Goal: Transaction & Acquisition: Download file/media

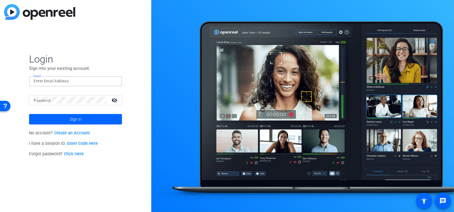
click at [63, 82] on input "Email" at bounding box center [76, 81] width 84 height 7
type input "[PERSON_NAME][EMAIL_ADDRESS][PERSON_NAME][DOMAIN_NAME]"
click at [99, 119] on span at bounding box center [75, 119] width 93 height 14
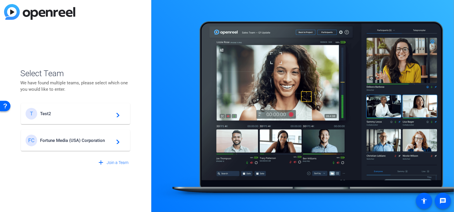
click at [96, 142] on span "Fortune Media (USA) Corporation" at bounding box center [76, 140] width 73 height 5
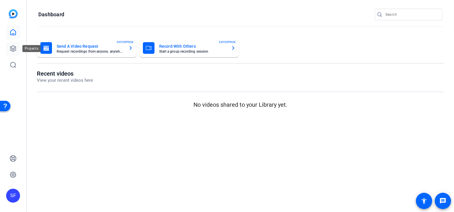
click at [19, 47] on link at bounding box center [13, 49] width 14 height 14
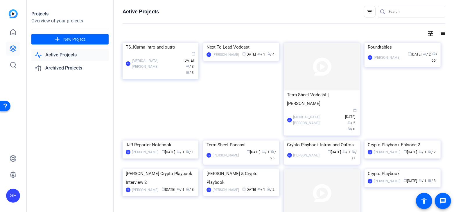
click at [81, 56] on link "Active Projects" at bounding box center [69, 55] width 77 height 12
click at [303, 69] on img at bounding box center [322, 67] width 76 height 48
click at [165, 43] on img at bounding box center [161, 43] width 76 height 0
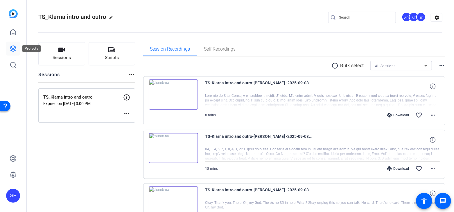
click at [8, 43] on link at bounding box center [13, 49] width 14 height 14
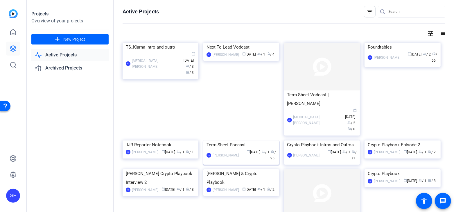
click at [243, 140] on img at bounding box center [242, 140] width 76 height 0
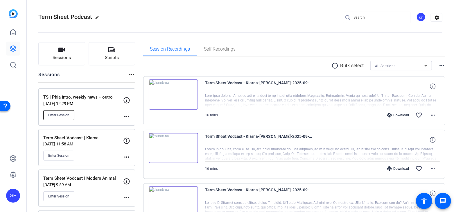
click at [63, 115] on span "Enter Session" at bounding box center [58, 115] width 21 height 5
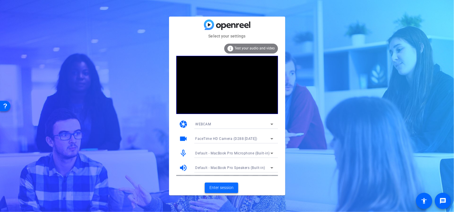
click at [228, 184] on span at bounding box center [221, 188] width 33 height 14
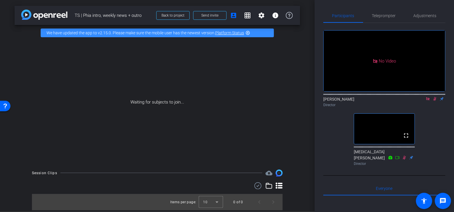
click at [435, 101] on icon at bounding box center [435, 99] width 3 height 4
click at [435, 101] on icon at bounding box center [435, 99] width 2 height 4
click at [433, 101] on icon at bounding box center [435, 99] width 5 height 4
click at [435, 101] on icon at bounding box center [435, 99] width 5 height 4
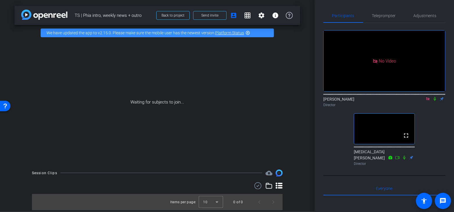
click at [434, 101] on icon at bounding box center [435, 99] width 5 height 4
click at [435, 101] on icon at bounding box center [435, 99] width 5 height 4
click at [436, 101] on icon at bounding box center [435, 99] width 5 height 4
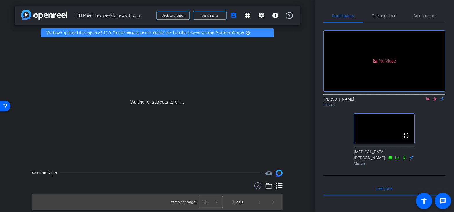
click at [436, 101] on icon at bounding box center [435, 99] width 3 height 4
click at [436, 101] on icon at bounding box center [435, 99] width 2 height 4
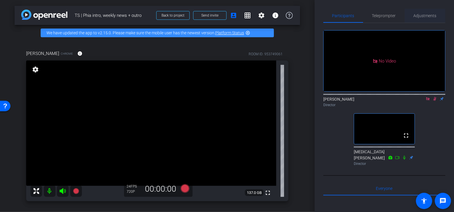
click at [428, 17] on span "Adjustments" at bounding box center [425, 16] width 23 height 4
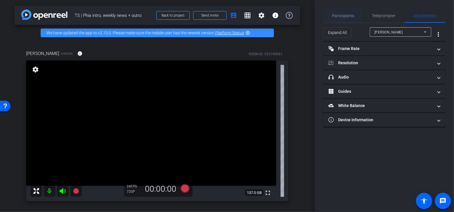
click at [351, 17] on span "Participants" at bounding box center [344, 16] width 22 height 4
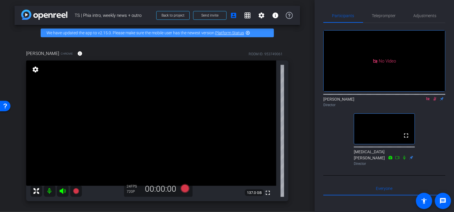
click at [428, 97] on icon at bounding box center [428, 99] width 5 height 4
click at [279, 113] on div "fullscreen settings 137.0 GB" at bounding box center [157, 130] width 263 height 141
click at [427, 101] on icon at bounding box center [428, 99] width 5 height 4
click at [429, 101] on icon at bounding box center [428, 99] width 5 height 4
click at [428, 101] on icon at bounding box center [428, 99] width 3 height 4
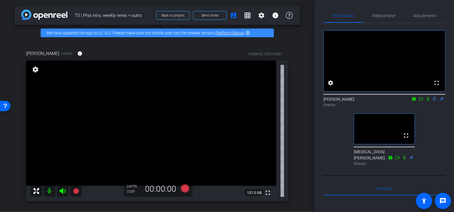
click at [428, 101] on icon at bounding box center [428, 99] width 5 height 4
click at [428, 101] on icon at bounding box center [428, 99] width 3 height 4
click at [425, 15] on span "Adjustments" at bounding box center [425, 16] width 23 height 4
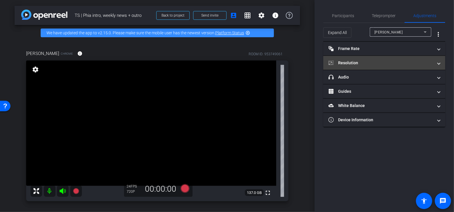
click at [364, 60] on mat-panel-title "Resolution" at bounding box center [381, 63] width 105 height 6
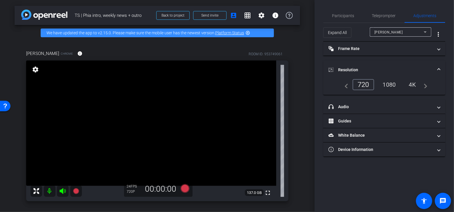
click at [364, 60] on mat-accordion "Frame Rate Frame Rate navigate_before 15 24 30 navigate_next Resolution navigat…" at bounding box center [385, 99] width 122 height 115
click at [357, 63] on mat-expansion-panel-header "Resolution" at bounding box center [385, 69] width 122 height 19
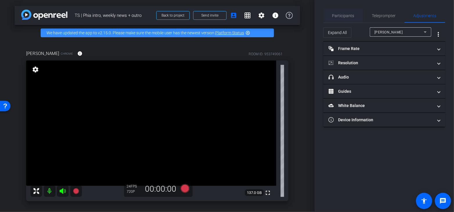
click at [346, 12] on span "Participants" at bounding box center [344, 16] width 22 height 14
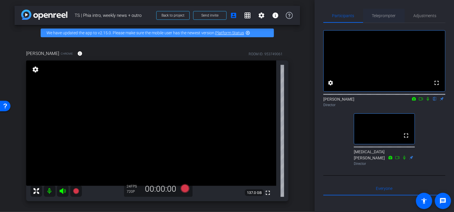
click at [378, 18] on span "Teleprompter" at bounding box center [384, 16] width 24 height 14
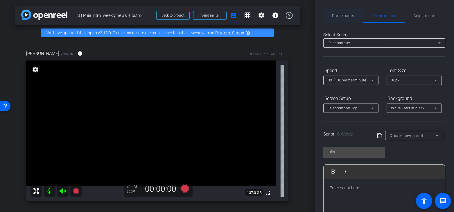
click at [348, 17] on span "Participants" at bounding box center [344, 16] width 22 height 4
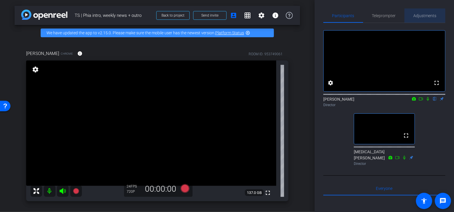
click at [425, 18] on span "Adjustments" at bounding box center [425, 16] width 23 height 14
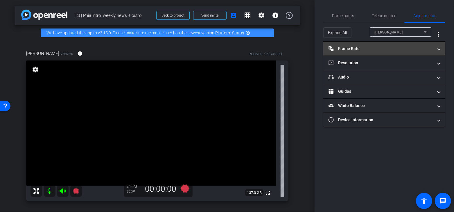
click at [355, 47] on mat-panel-title "Frame Rate Frame Rate" at bounding box center [381, 49] width 105 height 6
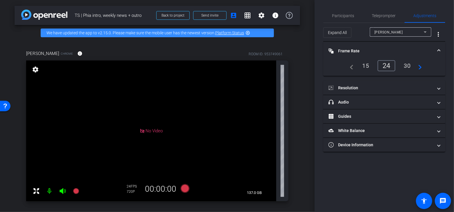
click at [355, 47] on mat-expansion-panel-header "Frame Rate Frame Rate" at bounding box center [385, 51] width 122 height 19
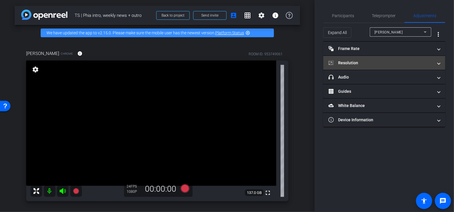
click at [381, 69] on mat-expansion-panel-header "Resolution" at bounding box center [385, 63] width 122 height 14
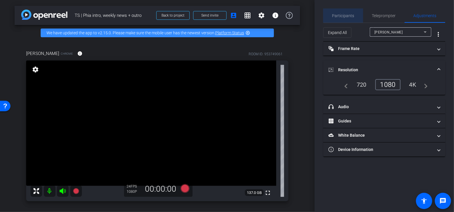
click at [347, 14] on span "Participants" at bounding box center [344, 16] width 22 height 4
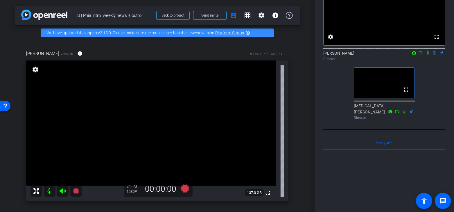
scroll to position [43, 0]
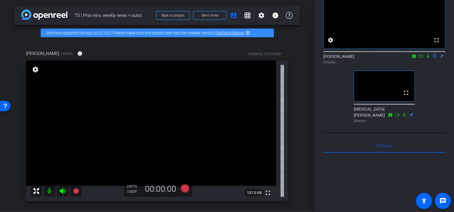
click at [431, 59] on mat-icon at bounding box center [428, 55] width 7 height 5
click at [36, 73] on mat-icon "settings" at bounding box center [35, 69] width 8 height 7
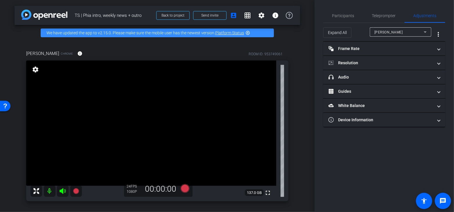
click at [35, 71] on mat-icon "settings" at bounding box center [35, 69] width 8 height 7
click at [346, 16] on span "Participants" at bounding box center [344, 16] width 22 height 4
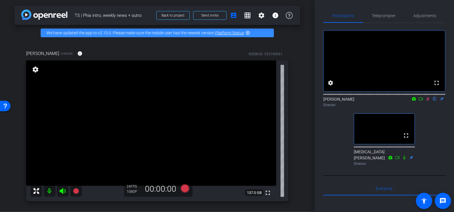
click at [428, 101] on icon at bounding box center [428, 99] width 5 height 4
click at [381, 16] on span "Teleprompter" at bounding box center [384, 16] width 24 height 4
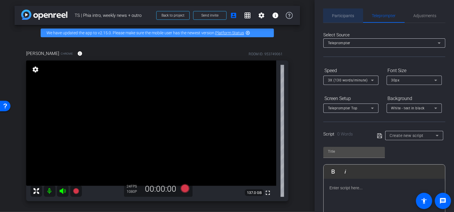
click at [342, 19] on span "Participants" at bounding box center [344, 16] width 22 height 14
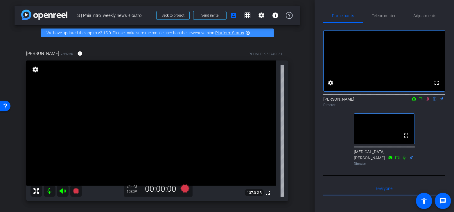
click at [429, 101] on icon at bounding box center [428, 99] width 5 height 4
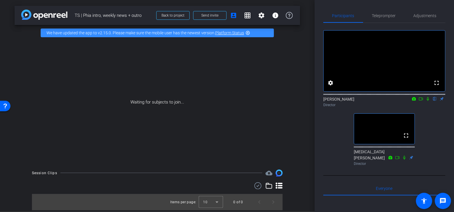
click at [428, 101] on icon at bounding box center [428, 99] width 5 height 4
click at [386, 15] on span "Teleprompter" at bounding box center [384, 16] width 24 height 4
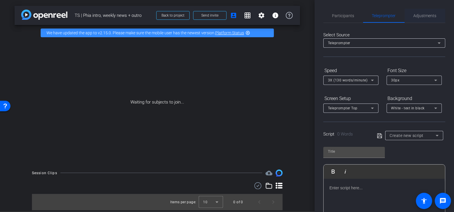
click at [428, 19] on span "Adjustments" at bounding box center [425, 16] width 23 height 14
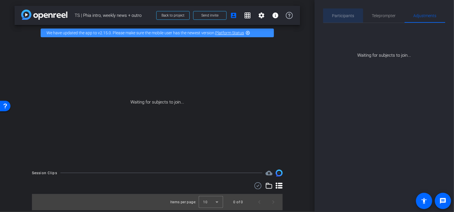
click at [339, 18] on span "Participants" at bounding box center [344, 16] width 22 height 14
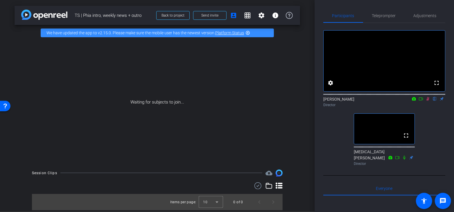
click at [429, 101] on icon at bounding box center [428, 99] width 5 height 4
click at [415, 17] on span "Adjustments" at bounding box center [425, 16] width 23 height 4
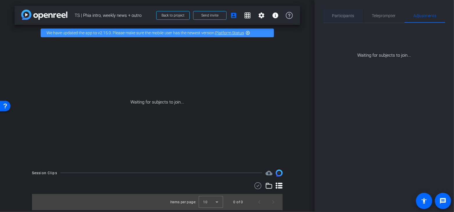
click at [343, 16] on span "Participants" at bounding box center [344, 16] width 22 height 4
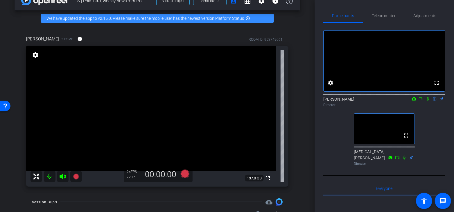
scroll to position [15, 0]
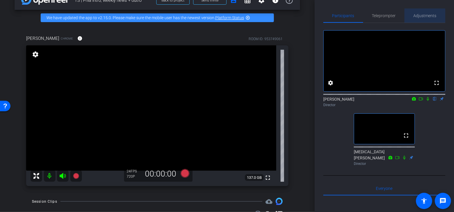
click at [425, 16] on span "Adjustments" at bounding box center [425, 16] width 23 height 4
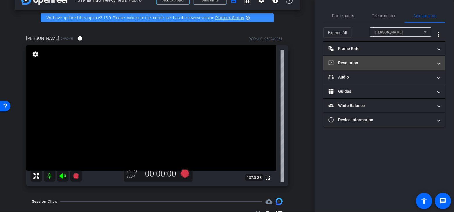
click at [369, 61] on mat-panel-title "Resolution" at bounding box center [381, 63] width 105 height 6
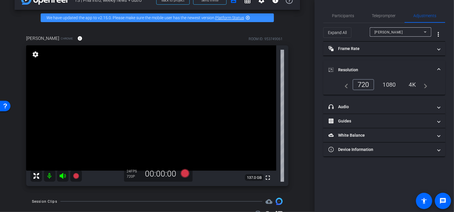
click at [413, 85] on div "4K" at bounding box center [413, 85] width 16 height 10
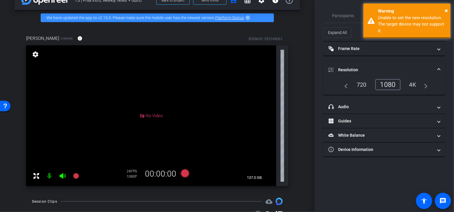
scroll to position [0, 0]
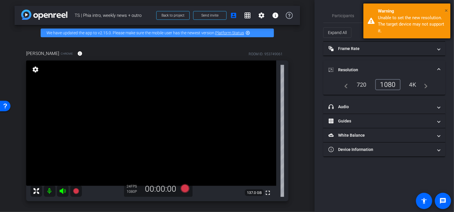
click at [446, 10] on span "×" at bounding box center [446, 10] width 3 height 7
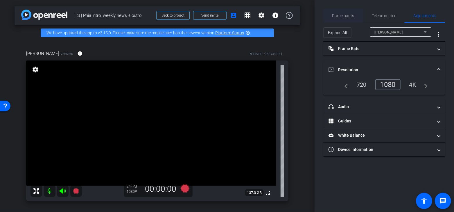
click at [339, 17] on span "Participants" at bounding box center [344, 16] width 22 height 4
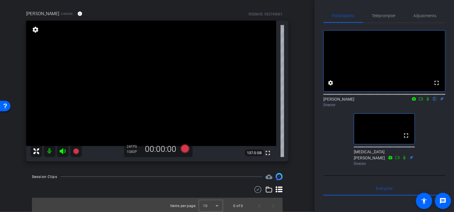
scroll to position [42, 0]
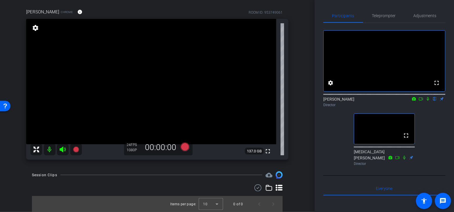
click at [428, 101] on icon at bounding box center [428, 99] width 5 height 4
click at [428, 101] on icon at bounding box center [428, 99] width 3 height 4
click at [427, 101] on icon at bounding box center [428, 99] width 2 height 4
click at [427, 101] on icon at bounding box center [428, 99] width 5 height 4
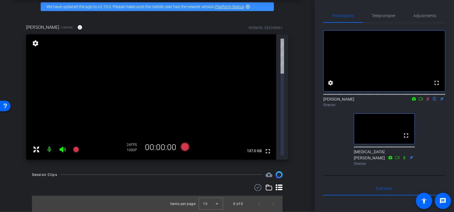
scroll to position [0, 0]
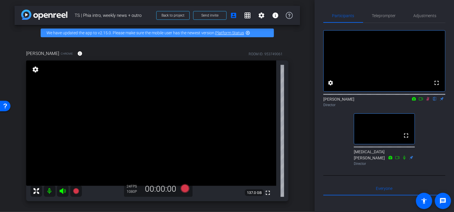
click at [430, 101] on icon at bounding box center [428, 99] width 5 height 4
click at [427, 101] on icon at bounding box center [428, 99] width 5 height 4
click at [420, 101] on icon at bounding box center [421, 99] width 5 height 4
click at [437, 101] on icon at bounding box center [435, 99] width 5 height 4
click at [434, 101] on icon at bounding box center [435, 99] width 5 height 4
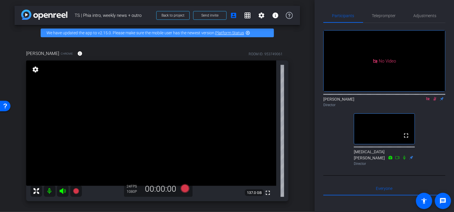
click at [434, 101] on icon at bounding box center [435, 99] width 5 height 4
click at [429, 100] on icon at bounding box center [428, 98] width 3 height 3
click at [429, 101] on icon at bounding box center [428, 99] width 5 height 4
click at [422, 100] on icon at bounding box center [421, 98] width 4 height 3
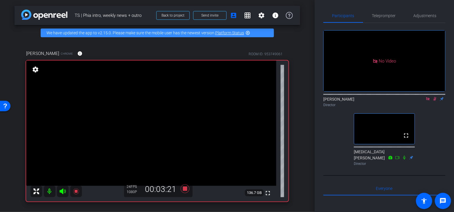
click at [435, 101] on mat-icon at bounding box center [435, 98] width 7 height 5
click at [435, 101] on icon at bounding box center [435, 99] width 5 height 4
click at [436, 101] on icon at bounding box center [435, 99] width 5 height 4
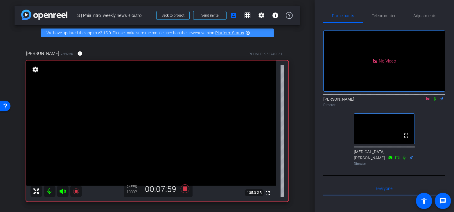
click at [436, 101] on icon at bounding box center [435, 99] width 5 height 4
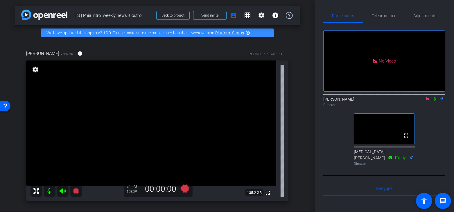
click at [436, 101] on icon at bounding box center [435, 99] width 5 height 4
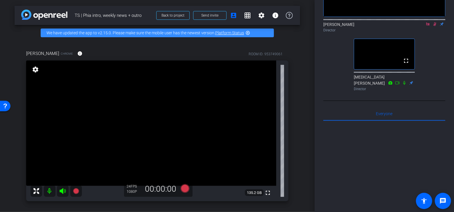
scroll to position [94, 0]
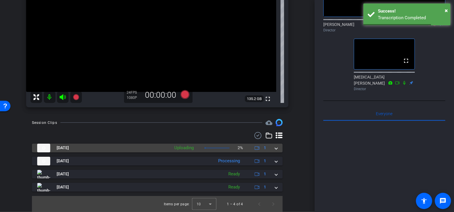
click at [235, 145] on mat-panel-description "Uploading 2% 1" at bounding box center [221, 148] width 99 height 9
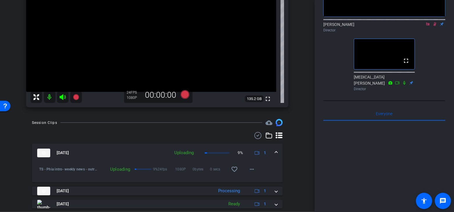
click at [434, 26] on icon at bounding box center [435, 24] width 5 height 4
click at [436, 26] on icon at bounding box center [435, 24] width 5 height 4
click at [435, 26] on icon at bounding box center [435, 24] width 5 height 4
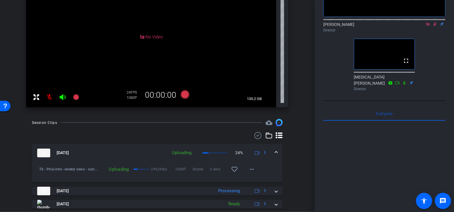
click at [435, 26] on icon at bounding box center [435, 24] width 3 height 4
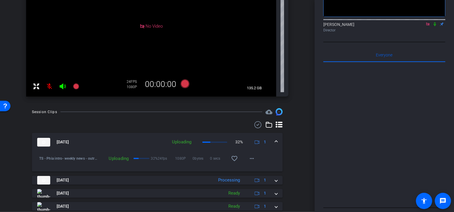
click at [435, 26] on icon at bounding box center [435, 24] width 2 height 4
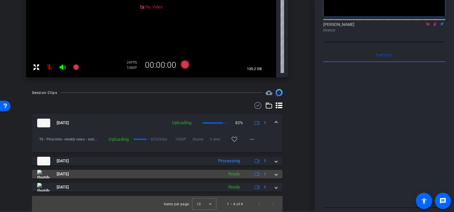
click at [276, 174] on span at bounding box center [276, 174] width 2 height 6
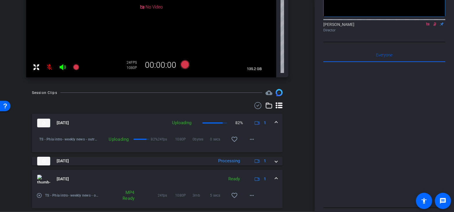
scroll to position [154, 0]
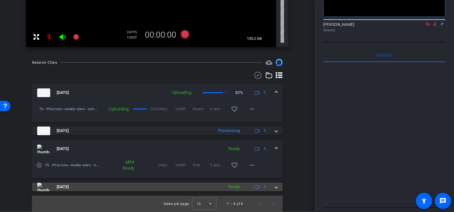
click at [275, 185] on span at bounding box center [276, 187] width 2 height 6
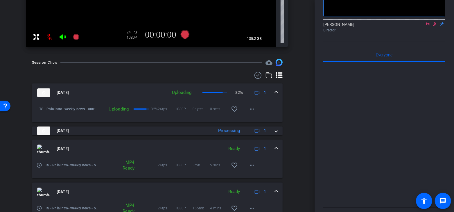
scroll to position [184, 0]
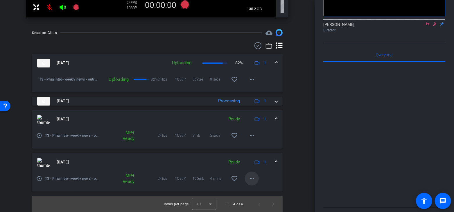
click at [251, 178] on mat-icon "more_horiz" at bounding box center [252, 178] width 7 height 7
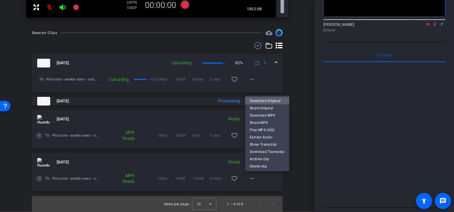
click at [275, 99] on span "Download Original" at bounding box center [267, 100] width 35 height 7
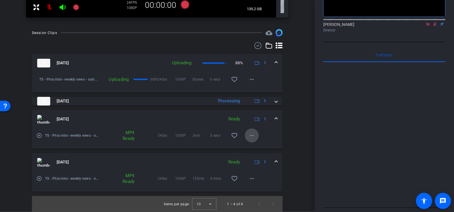
click at [252, 137] on mat-icon "more_horiz" at bounding box center [252, 135] width 7 height 7
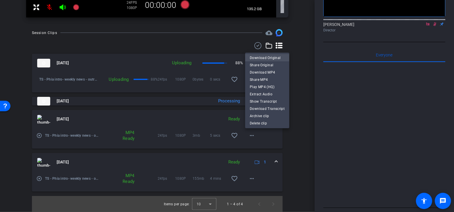
click at [277, 57] on span "Download Original" at bounding box center [267, 57] width 35 height 7
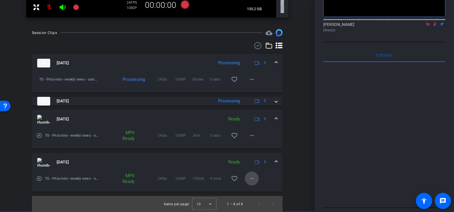
click at [249, 176] on mat-icon "more_horiz" at bounding box center [252, 178] width 7 height 7
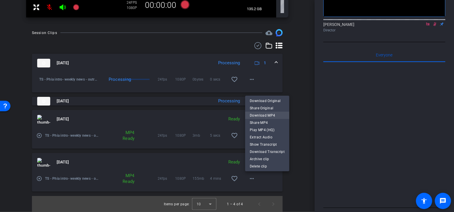
click at [272, 116] on span "Download MP4" at bounding box center [267, 115] width 35 height 7
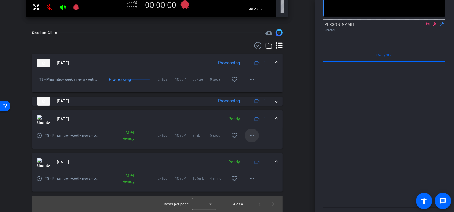
click at [251, 136] on mat-icon "more_horiz" at bounding box center [252, 135] width 7 height 7
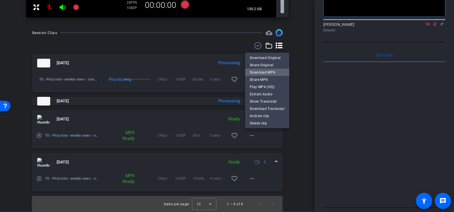
click at [270, 72] on span "Download MP4" at bounding box center [267, 72] width 35 height 7
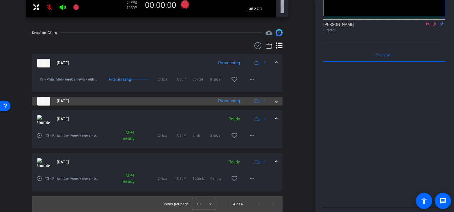
click at [274, 102] on div "[DATE] Processing 1" at bounding box center [156, 101] width 238 height 9
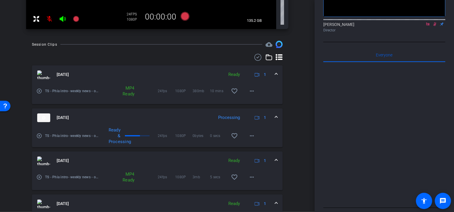
scroll to position [175, 0]
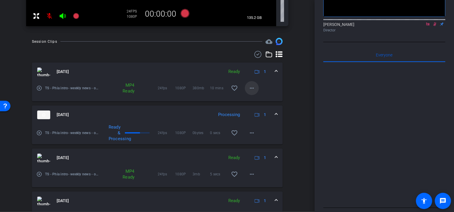
click at [250, 90] on mat-icon "more_horiz" at bounding box center [252, 88] width 7 height 7
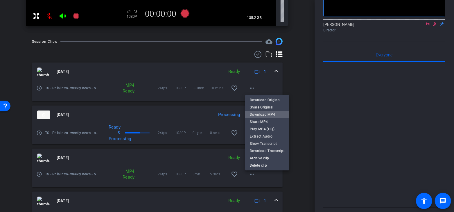
click at [277, 115] on span "Download MP4" at bounding box center [267, 114] width 35 height 7
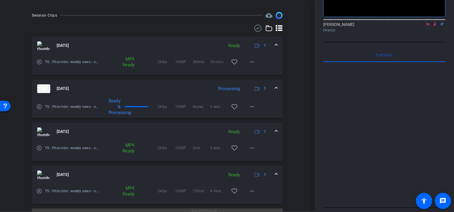
scroll to position [114, 0]
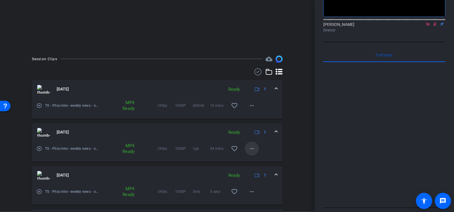
click at [256, 147] on span at bounding box center [252, 149] width 14 height 14
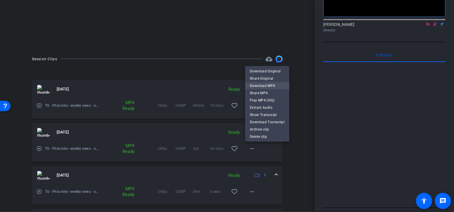
click at [279, 83] on span "Download MP4" at bounding box center [267, 85] width 35 height 7
